Goal: Task Accomplishment & Management: Manage account settings

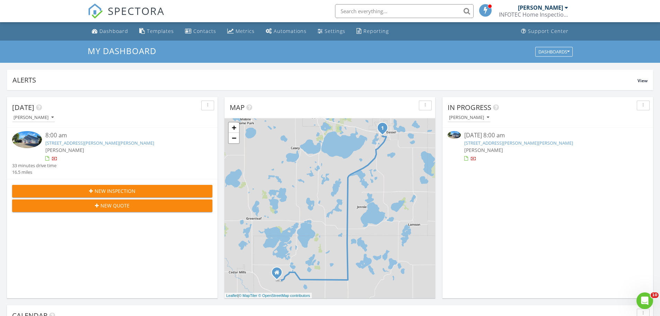
click at [83, 143] on link "905 Sellards Dr, Dassel, MN 55325" at bounding box center [99, 143] width 109 height 6
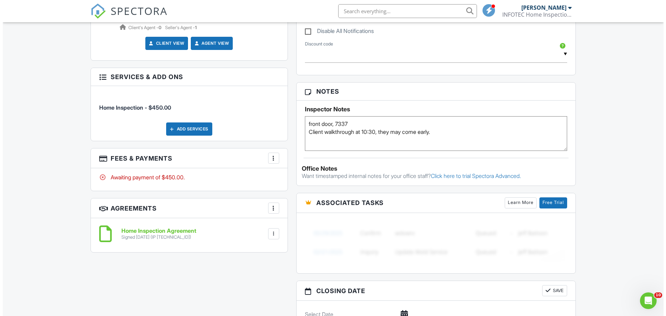
scroll to position [416, 0]
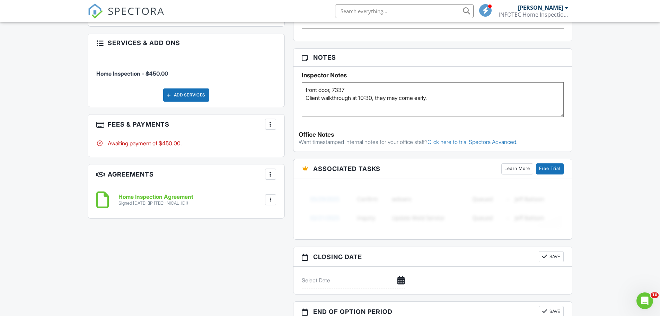
click at [271, 121] on div at bounding box center [270, 124] width 7 height 7
click at [293, 141] on li "Edit Fees & Payments" at bounding box center [305, 145] width 72 height 17
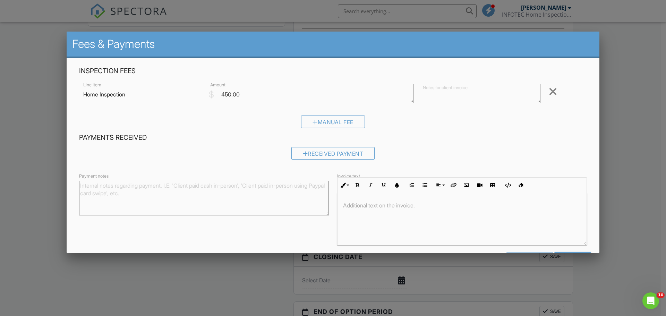
click at [116, 192] on textarea "Payment notes" at bounding box center [204, 198] width 250 height 35
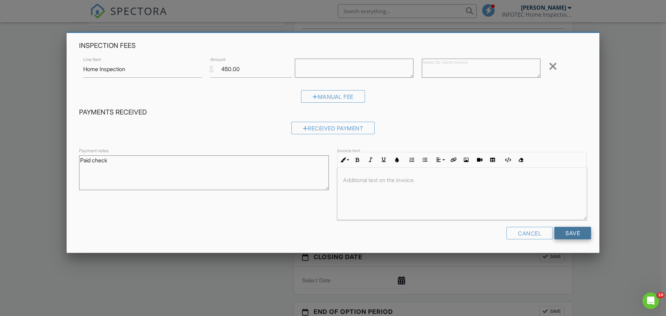
type textarea "Paid check"
click at [558, 233] on input "Save" at bounding box center [572, 233] width 37 height 12
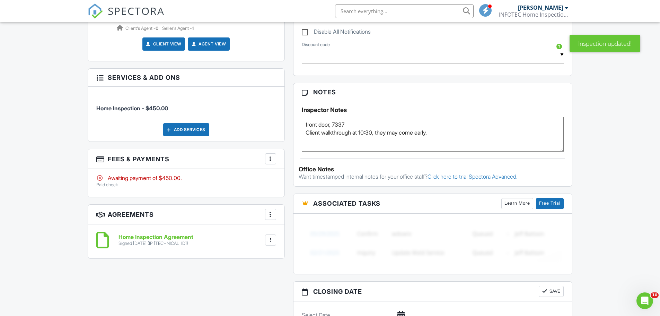
click at [269, 155] on div at bounding box center [270, 158] width 7 height 7
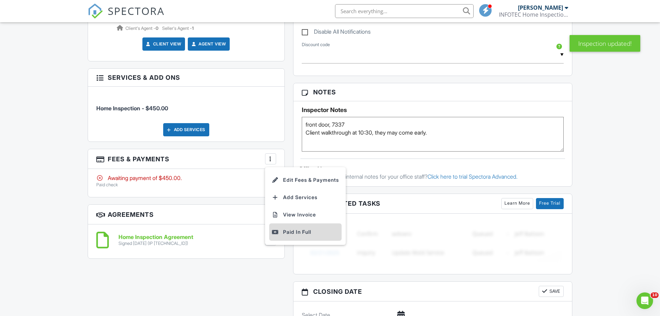
click at [299, 228] on div "Paid In Full" at bounding box center [305, 232] width 67 height 8
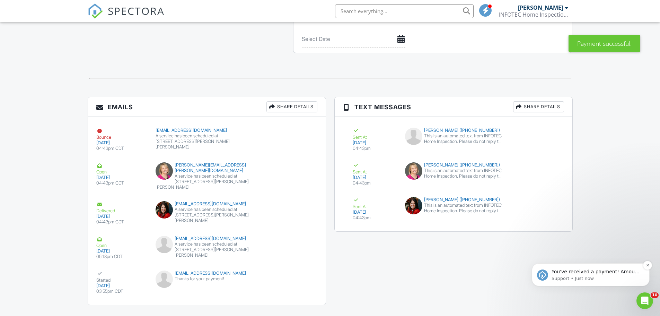
scroll to position [722, 0]
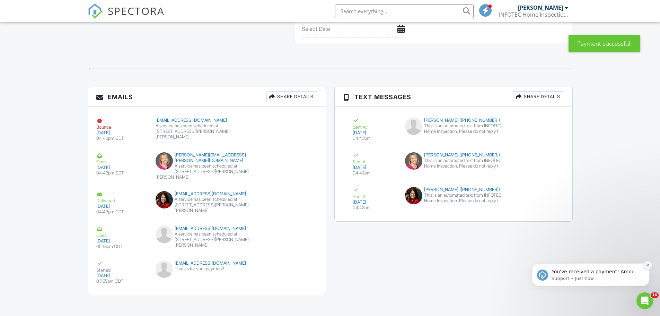
click at [647, 264] on icon "Dismiss notification" at bounding box center [648, 265] width 4 height 4
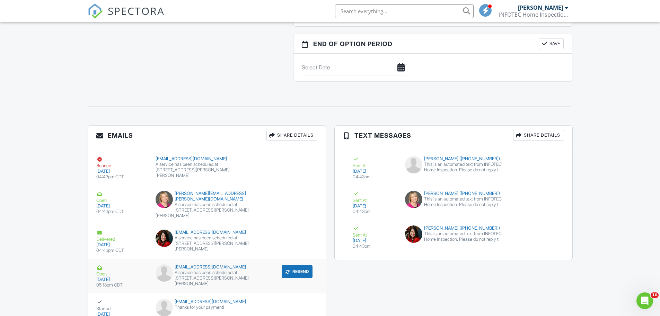
scroll to position [479, 0]
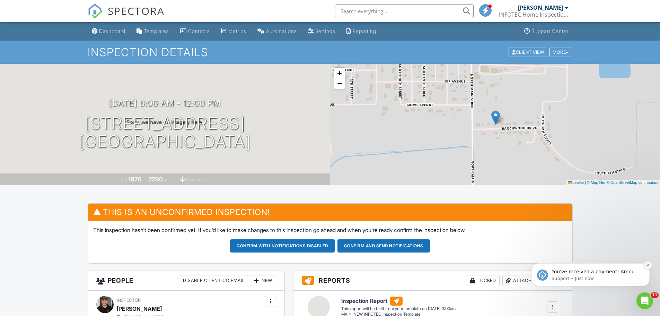
click at [649, 265] on icon "Dismiss notification" at bounding box center [648, 265] width 4 height 4
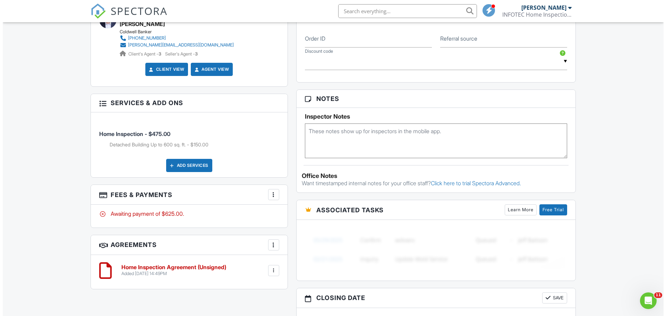
scroll to position [381, 0]
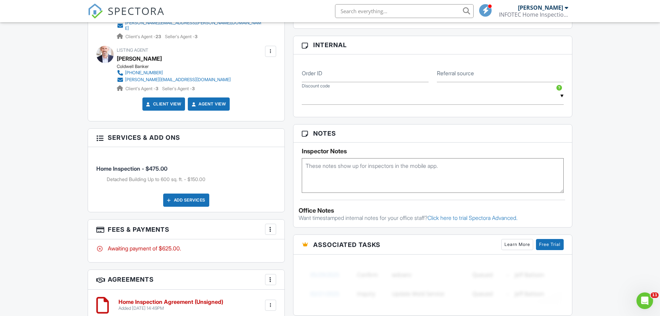
click at [196, 193] on div "Add Services" at bounding box center [186, 199] width 46 height 13
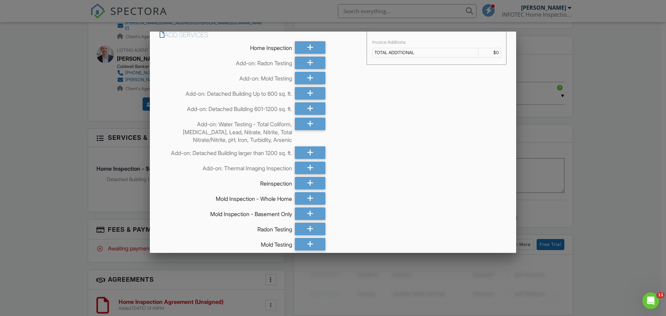
scroll to position [0, 0]
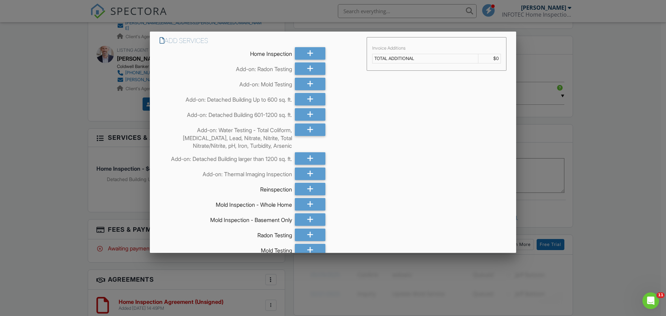
click at [28, 167] on div at bounding box center [333, 162] width 666 height 395
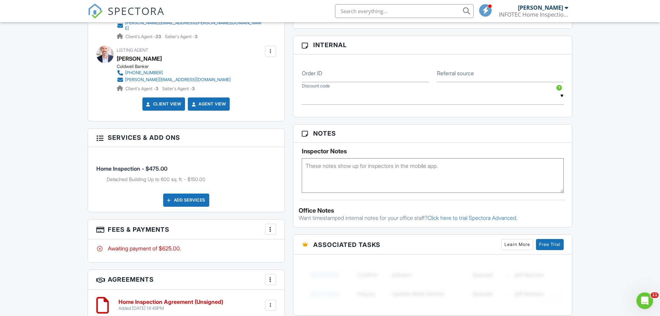
click at [269, 226] on div at bounding box center [270, 229] width 7 height 7
click at [295, 247] on li "Edit Fees & Payments" at bounding box center [305, 250] width 72 height 17
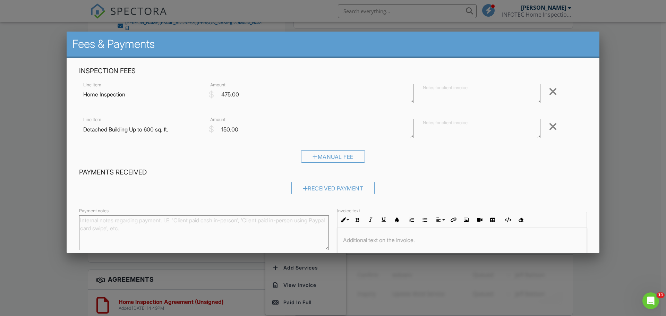
click at [548, 127] on div at bounding box center [552, 126] width 8 height 11
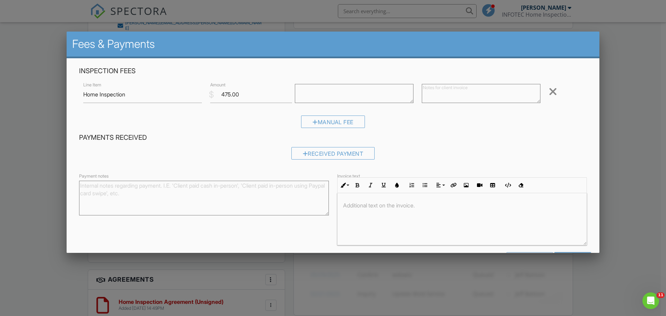
scroll to position [25, 0]
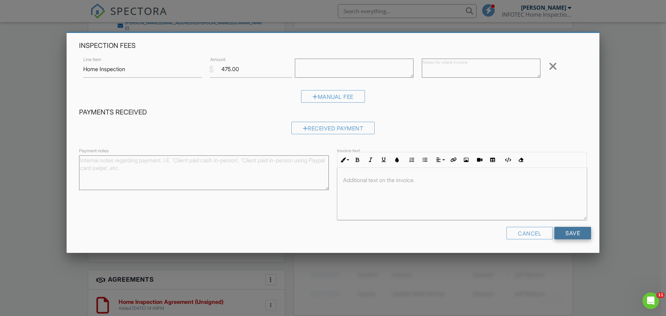
click at [571, 232] on input "Save" at bounding box center [572, 233] width 37 height 12
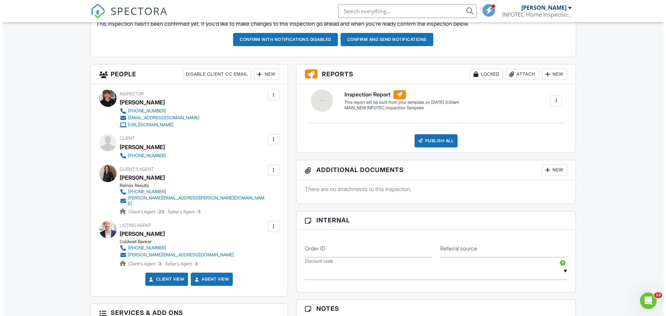
scroll to position [208, 0]
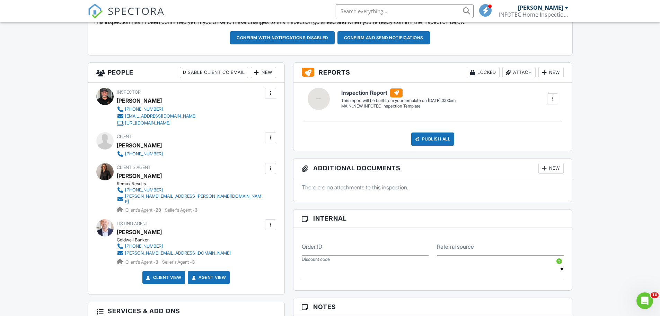
click at [270, 137] on div at bounding box center [270, 137] width 7 height 7
click at [235, 158] on li "Edit" at bounding box center [235, 158] width 75 height 17
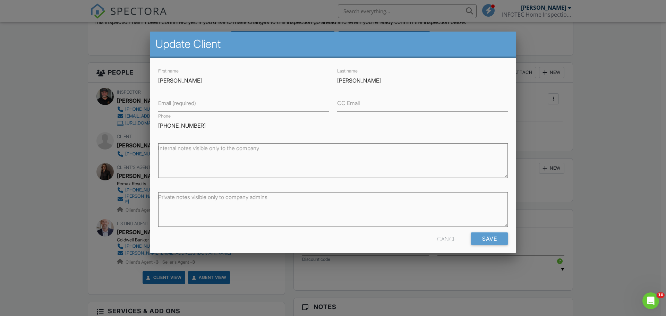
click at [173, 105] on label "Email (required)" at bounding box center [177, 103] width 38 height 8
click at [173, 105] on input "Email (required)" at bounding box center [243, 103] width 171 height 17
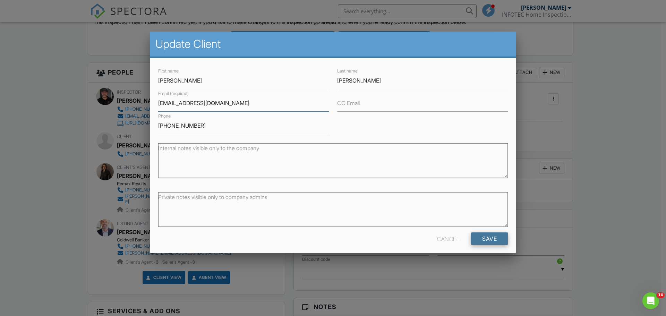
type input "rolandhuls8@gmail.com"
click at [485, 238] on input "Save" at bounding box center [489, 238] width 37 height 12
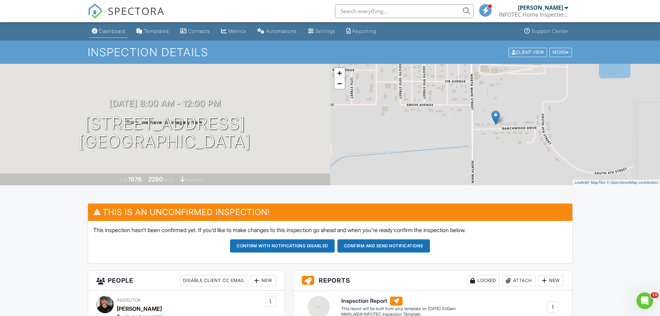
click at [115, 35] on link "Dashboard" at bounding box center [108, 31] width 39 height 13
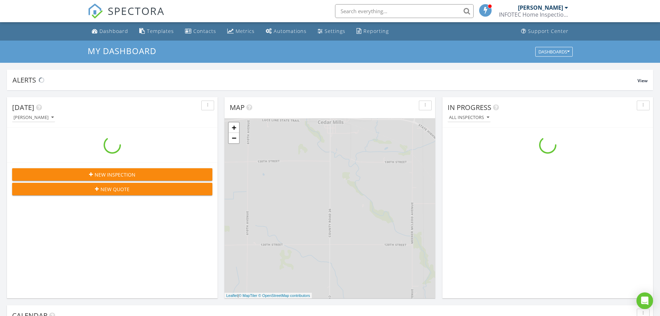
scroll to position [642, 671]
click at [109, 28] on div "Dashboard" at bounding box center [113, 31] width 29 height 7
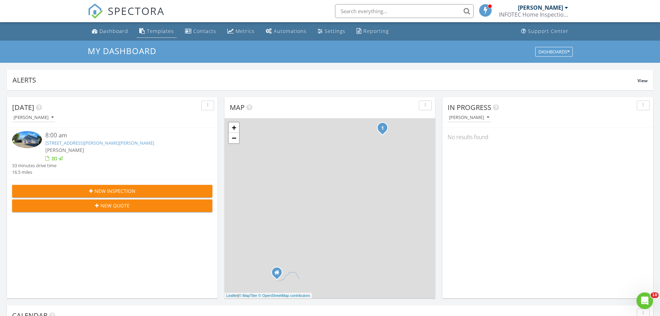
click at [154, 30] on div "Templates" at bounding box center [160, 31] width 27 height 7
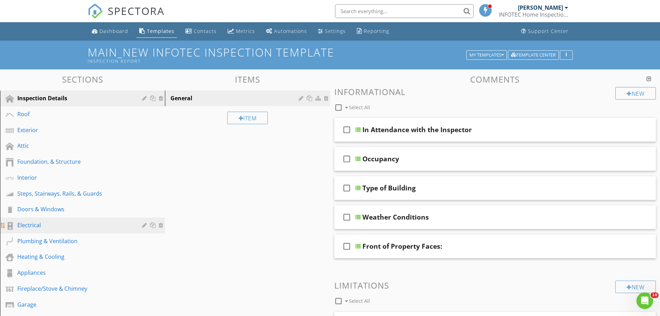
click at [31, 223] on div "Electrical" at bounding box center [74, 225] width 115 height 8
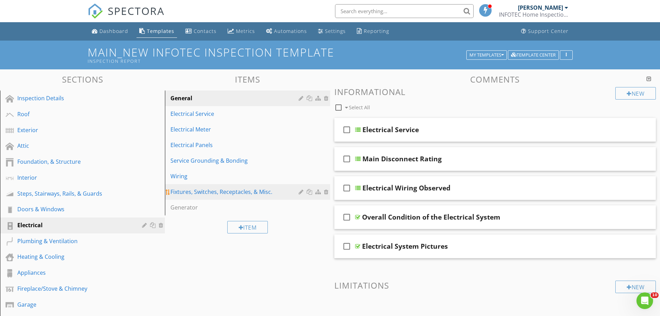
click at [205, 193] on div "Fixtures, Switches, Receptacles, & Misc." at bounding box center [236, 192] width 130 height 8
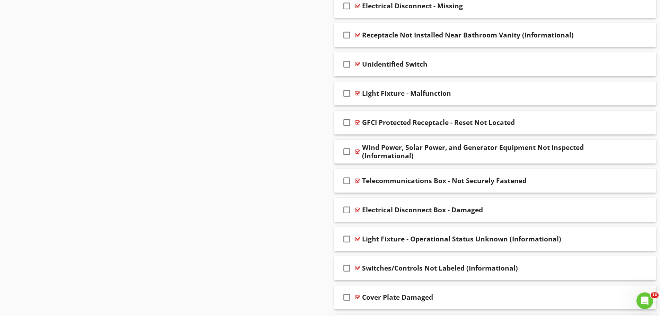
scroll to position [2111, 0]
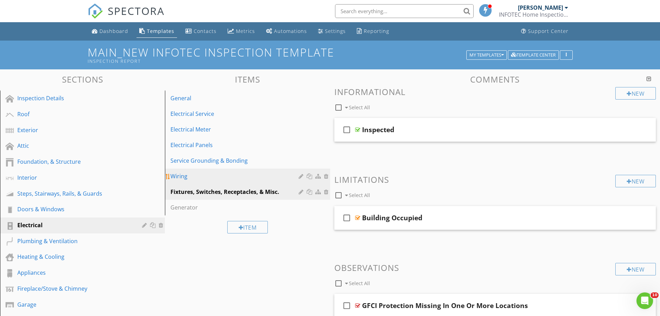
click at [184, 174] on div "Wiring" at bounding box center [236, 176] width 130 height 8
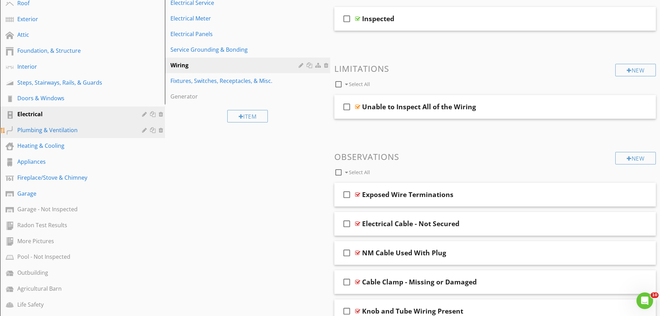
scroll to position [93, 0]
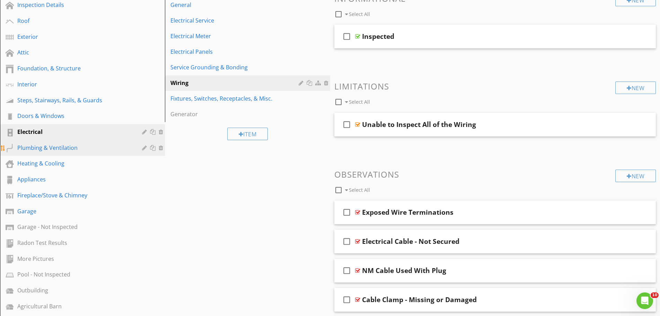
click at [59, 146] on div "Plumbing & Ventilation" at bounding box center [74, 148] width 115 height 8
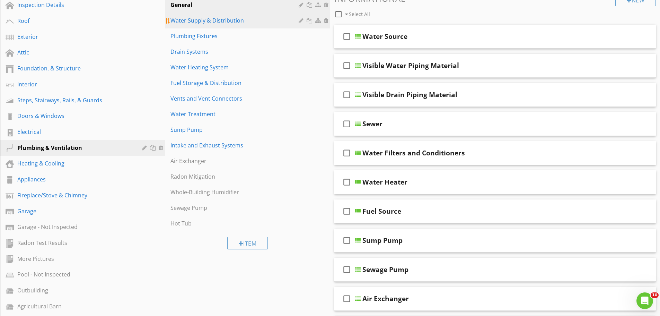
click at [201, 23] on div "Water Supply & Distribution" at bounding box center [236, 20] width 130 height 8
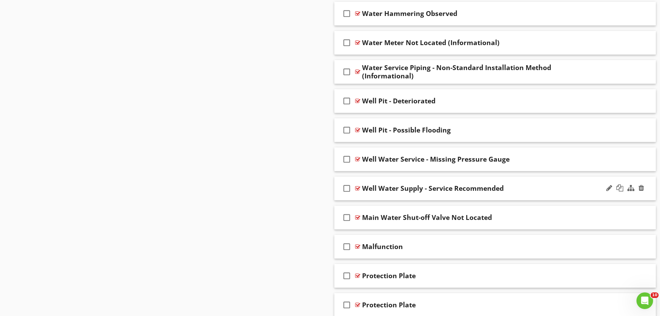
scroll to position [1436, 0]
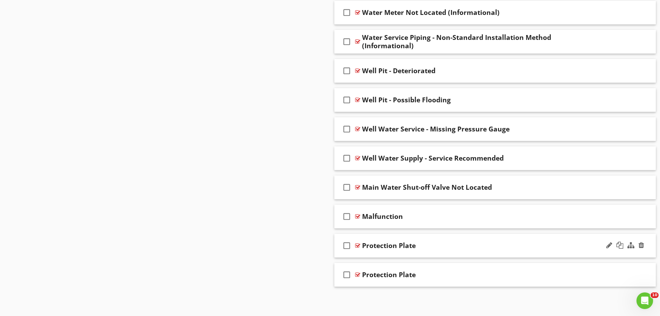
click at [442, 238] on div "check_box_outline_blank Protection Plate" at bounding box center [495, 246] width 322 height 24
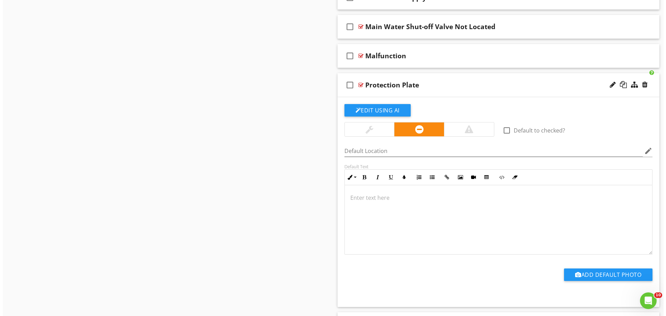
scroll to position [1609, 0]
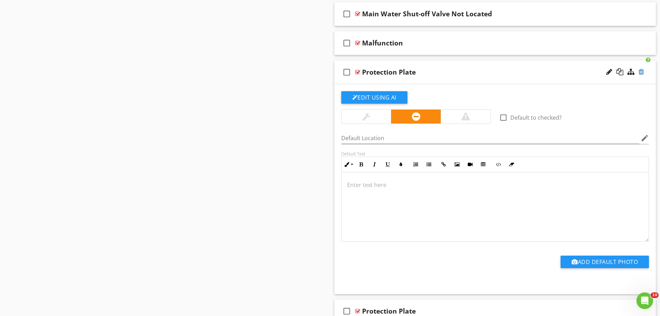
click at [641, 69] on div at bounding box center [642, 71] width 6 height 7
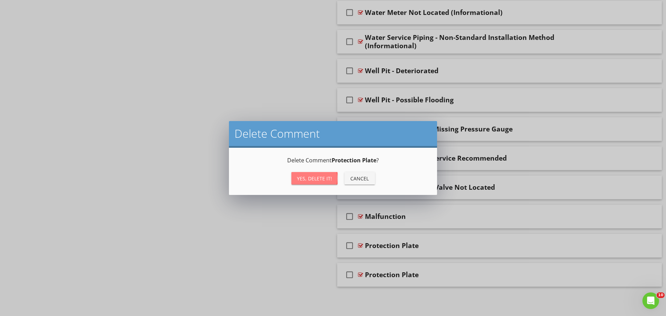
click at [318, 178] on div "Yes, Delete it!" at bounding box center [314, 178] width 35 height 7
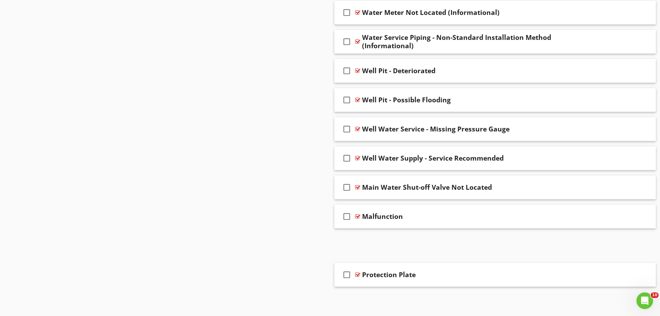
scroll to position [1407, 0]
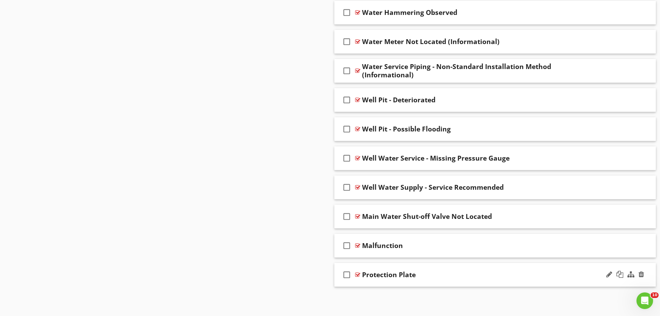
click at [458, 272] on div "Protection Plate" at bounding box center [477, 274] width 231 height 8
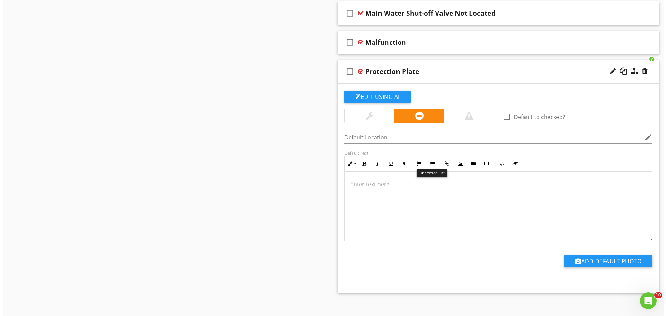
scroll to position [1617, 0]
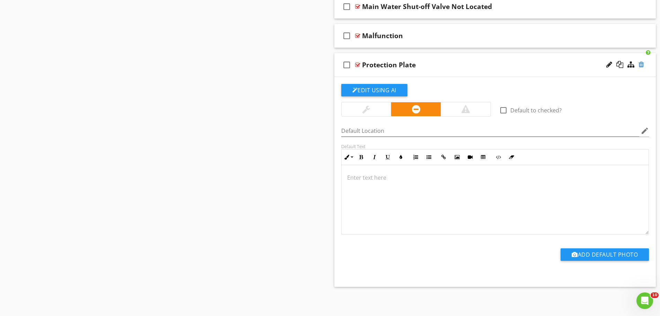
click at [642, 64] on div at bounding box center [642, 64] width 6 height 7
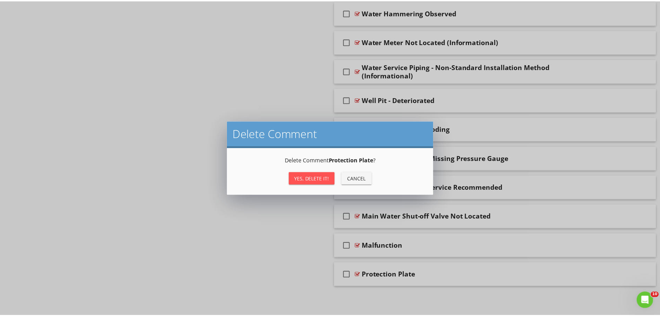
scroll to position [1407, 0]
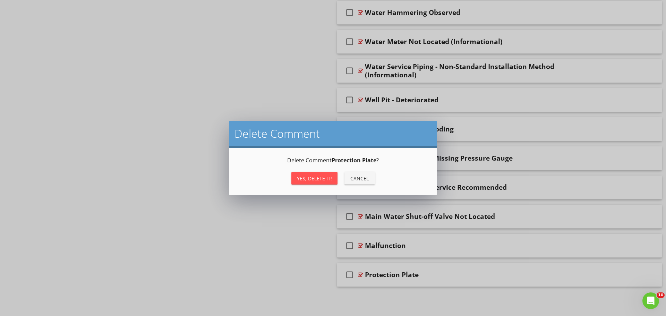
click at [312, 178] on div "Yes, Delete it!" at bounding box center [314, 178] width 35 height 7
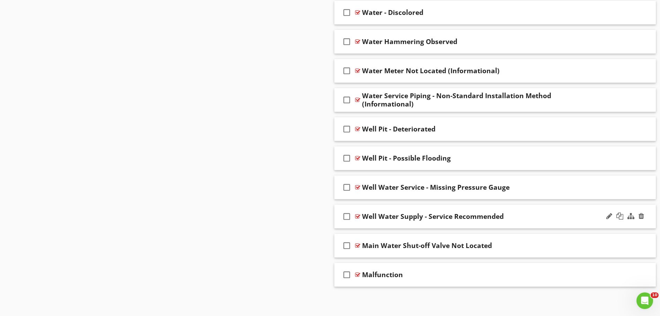
scroll to position [1378, 0]
click at [428, 265] on div "check_box_outline_blank Malfunction" at bounding box center [495, 275] width 322 height 24
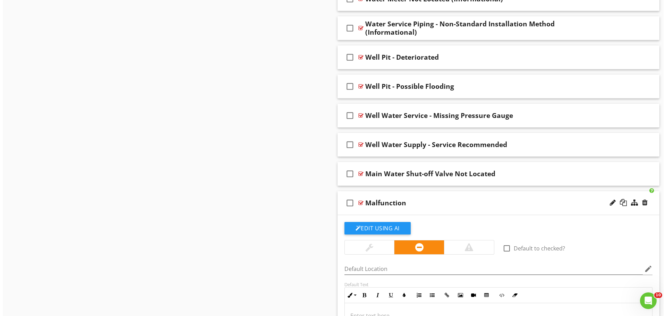
scroll to position [1546, 0]
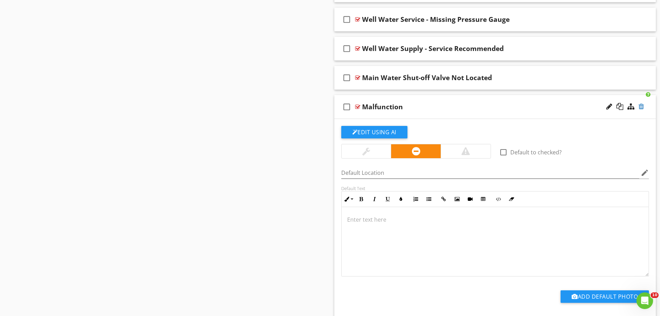
click at [642, 105] on div at bounding box center [642, 106] width 6 height 7
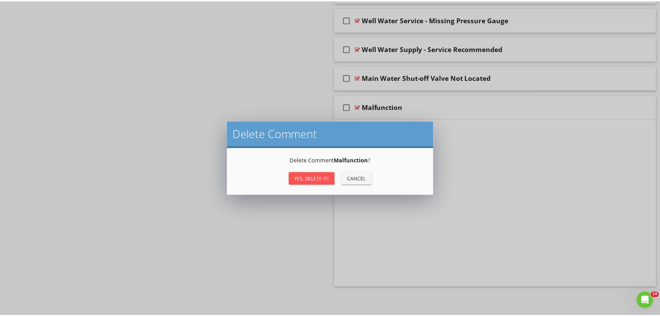
scroll to position [1378, 0]
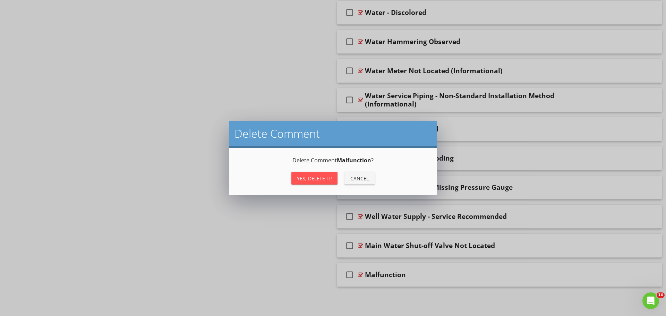
click at [315, 177] on div "Yes, Delete it!" at bounding box center [314, 178] width 35 height 7
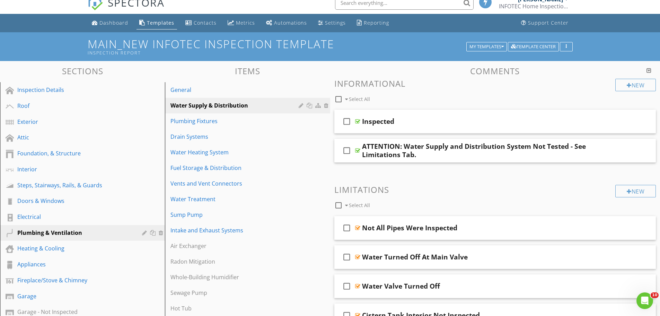
scroll to position [0, 0]
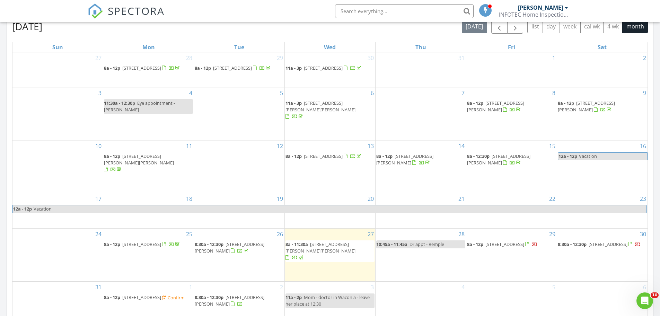
scroll to position [416, 0]
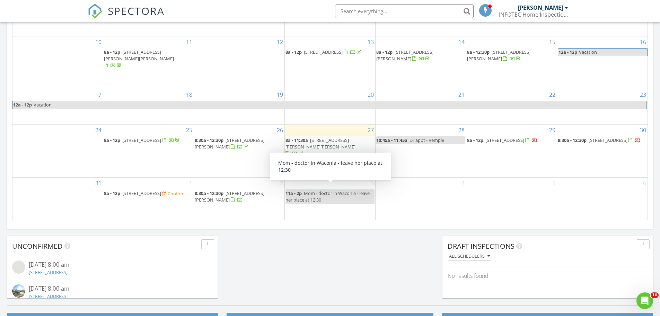
click at [331, 191] on span "Mom - doctor in Waconia - leave her place at 12:30" at bounding box center [328, 196] width 84 height 13
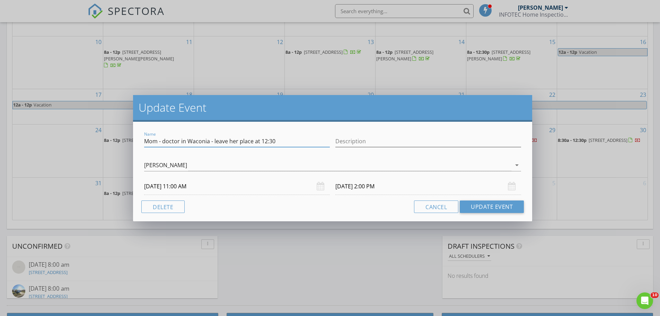
drag, startPoint x: 278, startPoint y: 141, endPoint x: 264, endPoint y: 146, distance: 14.2
click at [264, 146] on div "Name Mom - doctor in Waconia - leave her place at 12:30" at bounding box center [237, 141] width 186 height 11
drag, startPoint x: 209, startPoint y: 142, endPoint x: 189, endPoint y: 144, distance: 20.2
click at [189, 144] on input "Mom - doctor in Waconia - leave her place at 10:15" at bounding box center [237, 141] width 186 height 11
type input "Mom - doctor in Chanhassen - leave her place at 10:15"
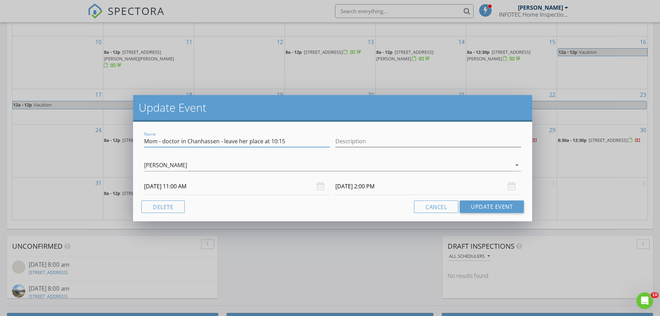
click at [192, 185] on input "09/03/2025 11:00 AM" at bounding box center [237, 186] width 186 height 17
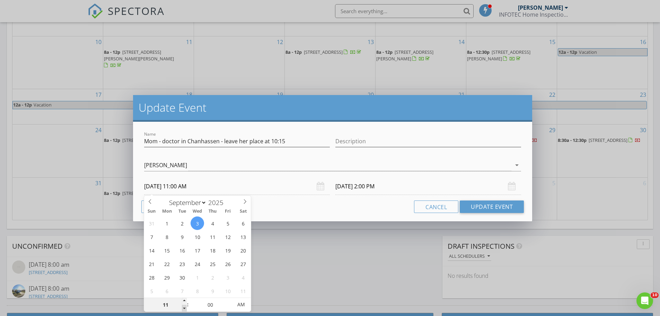
type input "10"
type input "09/03/2025 10:00 AM"
click at [184, 308] on span at bounding box center [184, 308] width 5 height 7
type input "09/03/2025 1:00 PM"
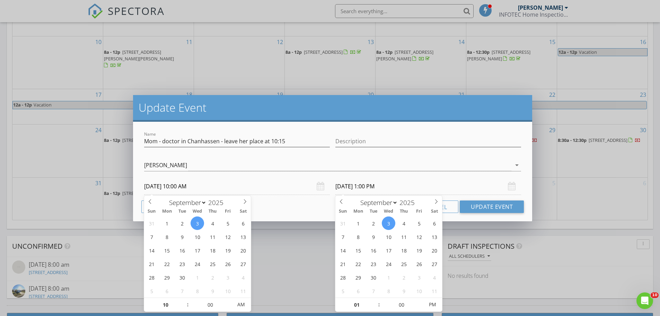
click at [371, 187] on input "09/03/2025 1:00 PM" at bounding box center [429, 186] width 186 height 17
type input "12"
type input "09/03/2025 12:00 PM"
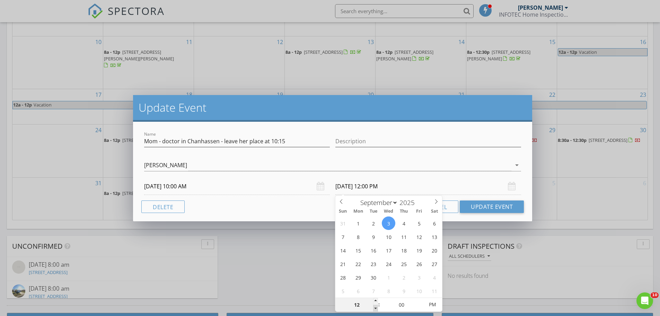
click at [377, 306] on span at bounding box center [375, 308] width 5 height 7
type input "11"
type input "09/03/2025 11:00 AM"
click at [377, 306] on span at bounding box center [375, 308] width 5 height 7
click at [488, 207] on button "Update Event" at bounding box center [492, 206] width 64 height 12
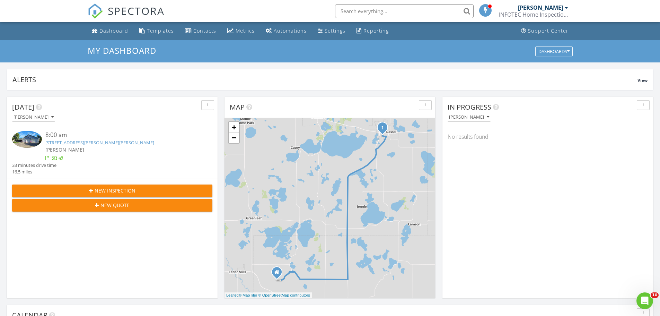
scroll to position [0, 0]
